Goal: Navigation & Orientation: Go to known website

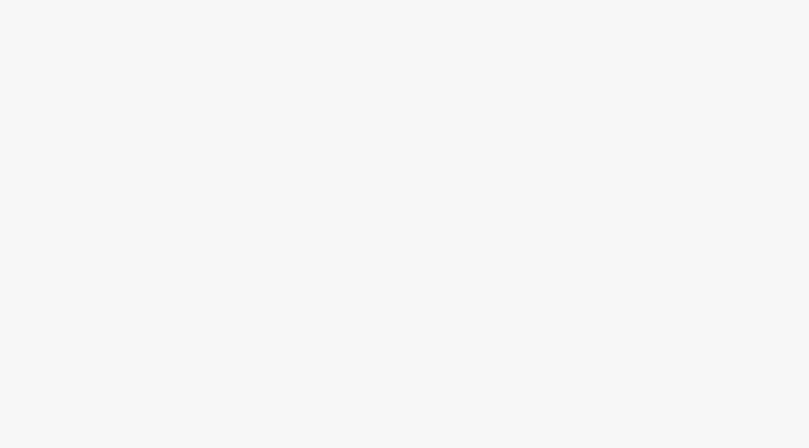
click at [261, 79] on div at bounding box center [404, 241] width 809 height 414
